Goal: Transaction & Acquisition: Purchase product/service

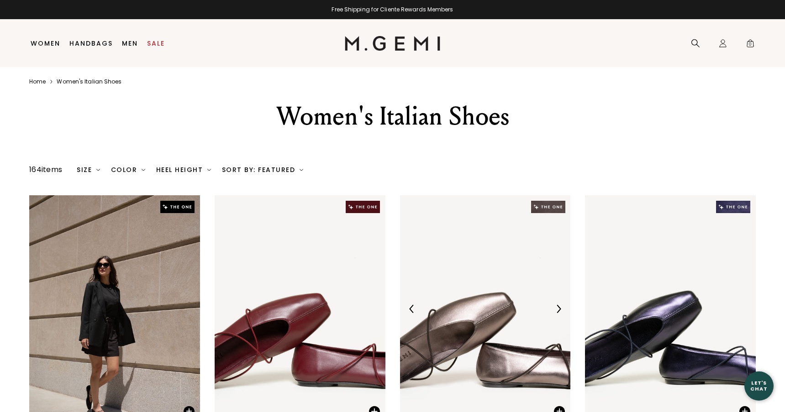
click at [464, 326] on img at bounding box center [485, 309] width 171 height 228
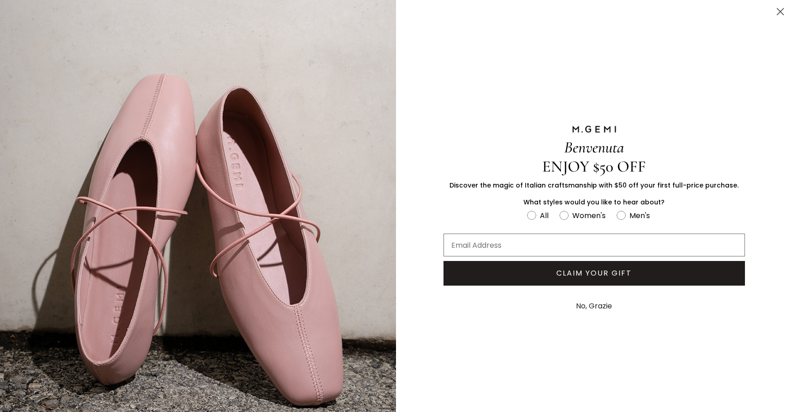
click at [777, 13] on icon "Close dialog" at bounding box center [780, 12] width 6 height 6
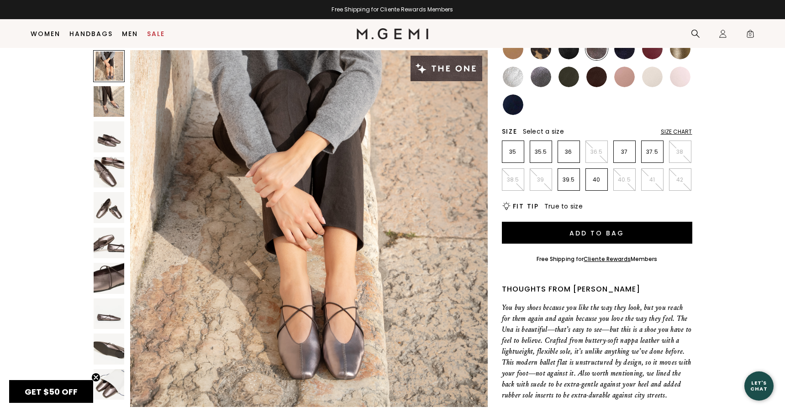
scroll to position [153, 0]
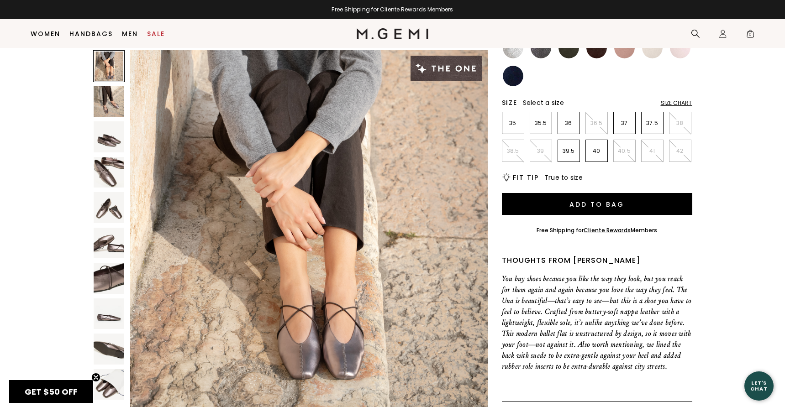
click at [115, 350] on img at bounding box center [109, 349] width 31 height 31
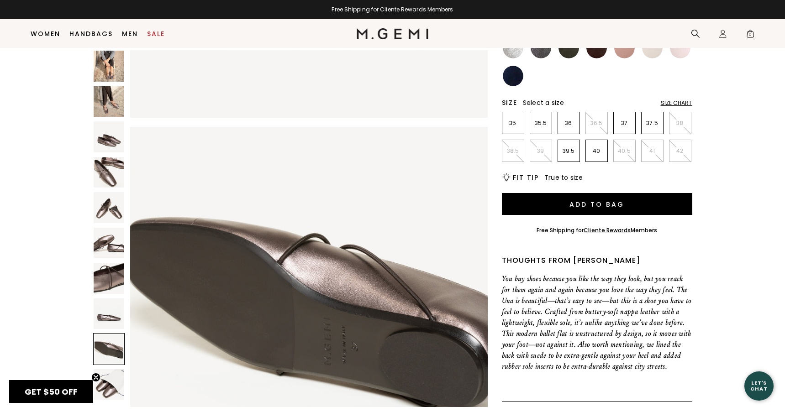
scroll to position [2877, 0]
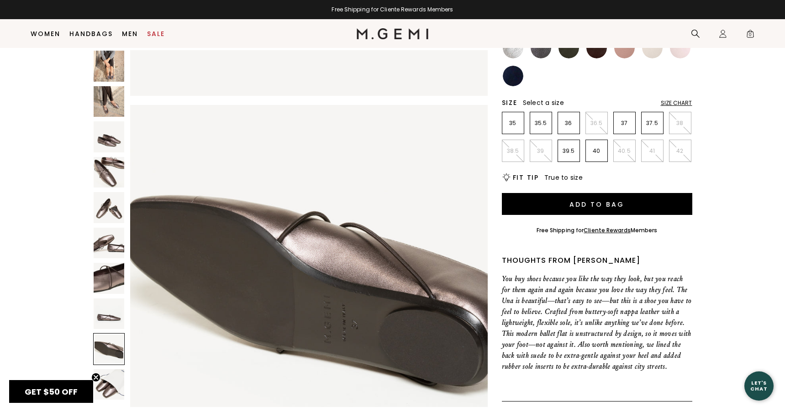
click at [108, 317] on img at bounding box center [109, 314] width 31 height 31
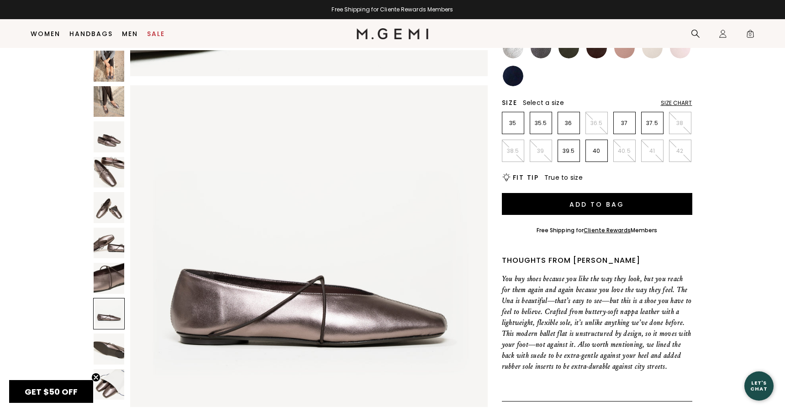
scroll to position [2517, 0]
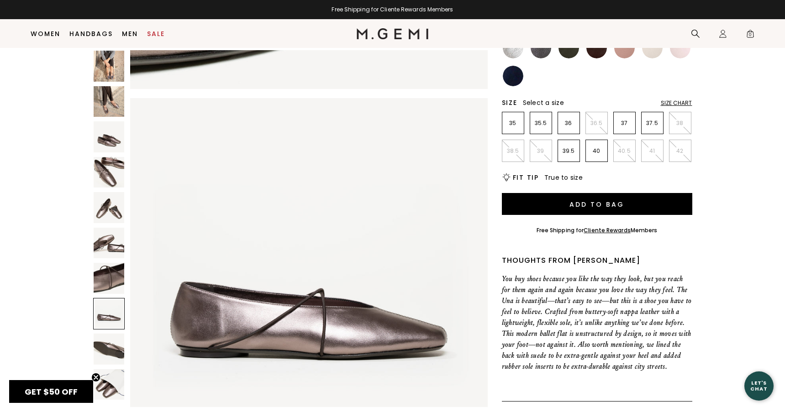
click at [116, 283] on img at bounding box center [109, 278] width 31 height 31
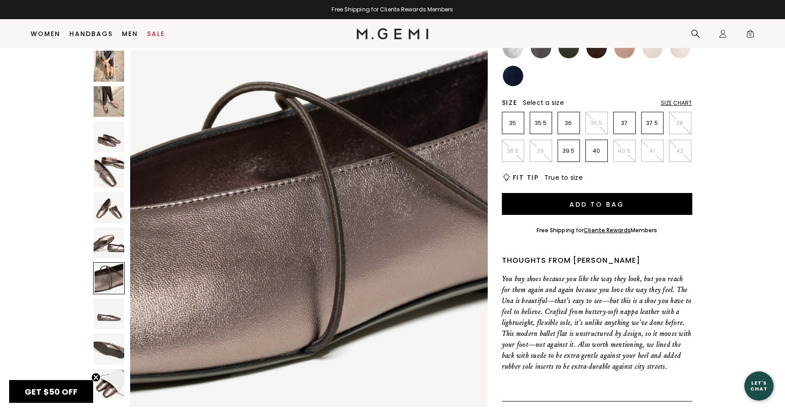
scroll to position [2158, 0]
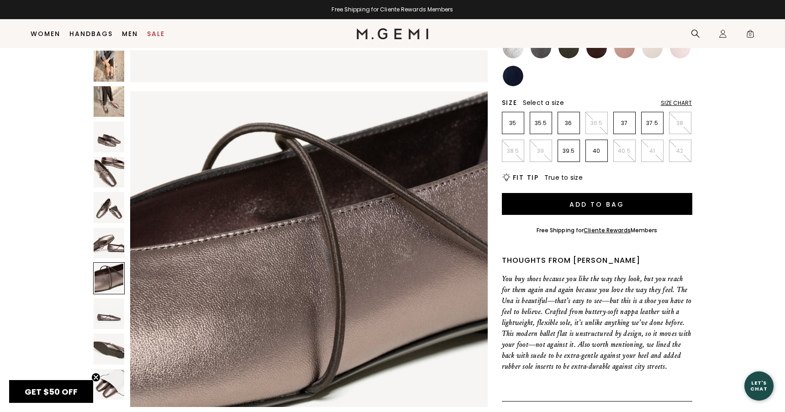
click at [121, 213] on img at bounding box center [109, 207] width 31 height 31
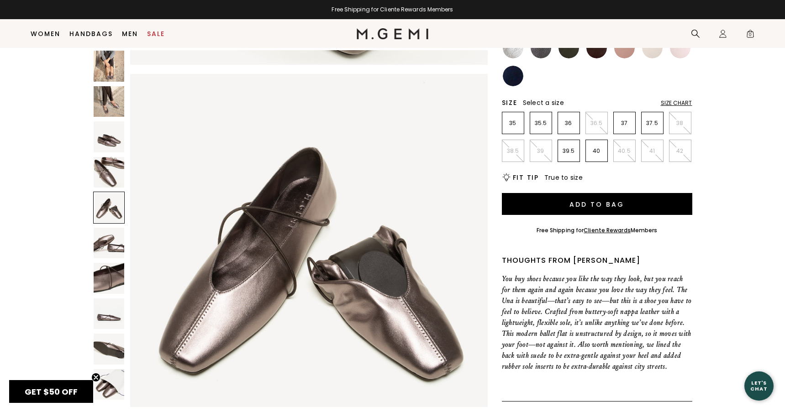
scroll to position [1439, 0]
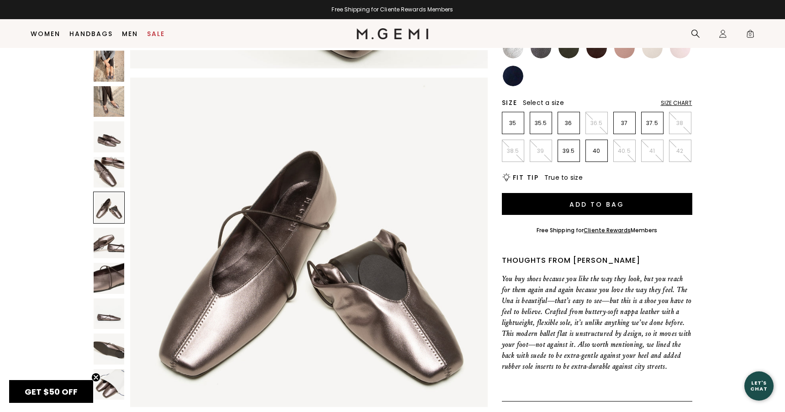
click at [105, 103] on img at bounding box center [109, 101] width 31 height 31
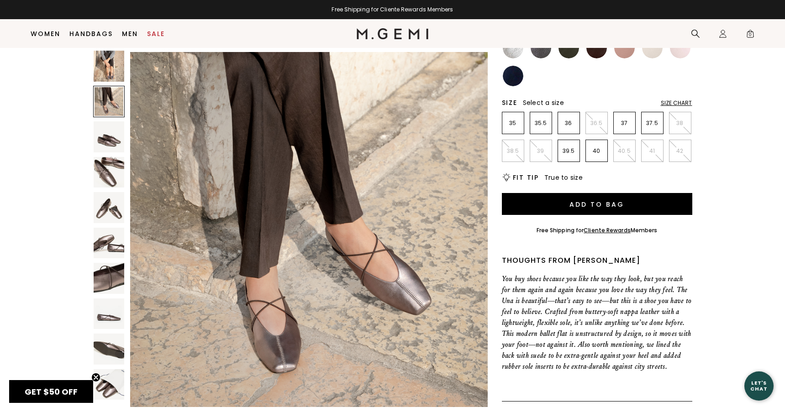
scroll to position [359, 0]
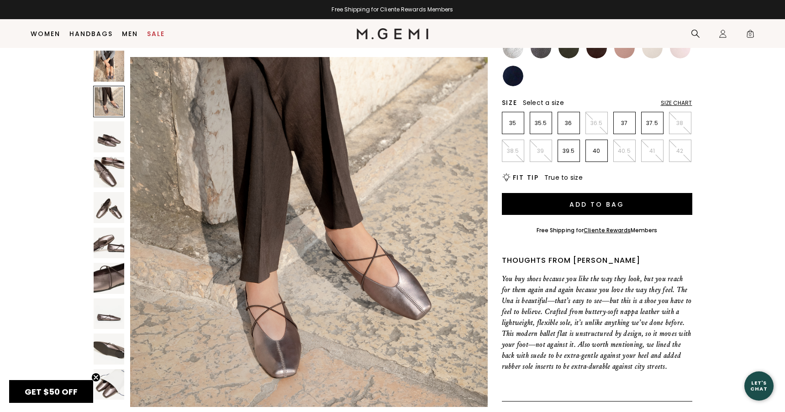
click at [109, 74] on img at bounding box center [109, 66] width 31 height 31
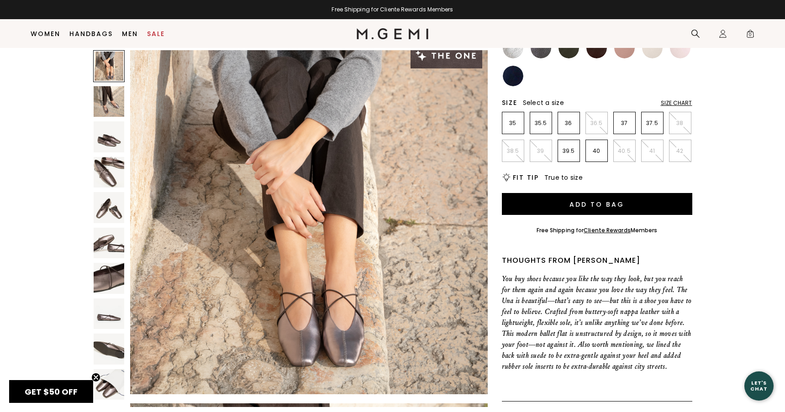
scroll to position [0, 0]
